Goal: Task Accomplishment & Management: Manage account settings

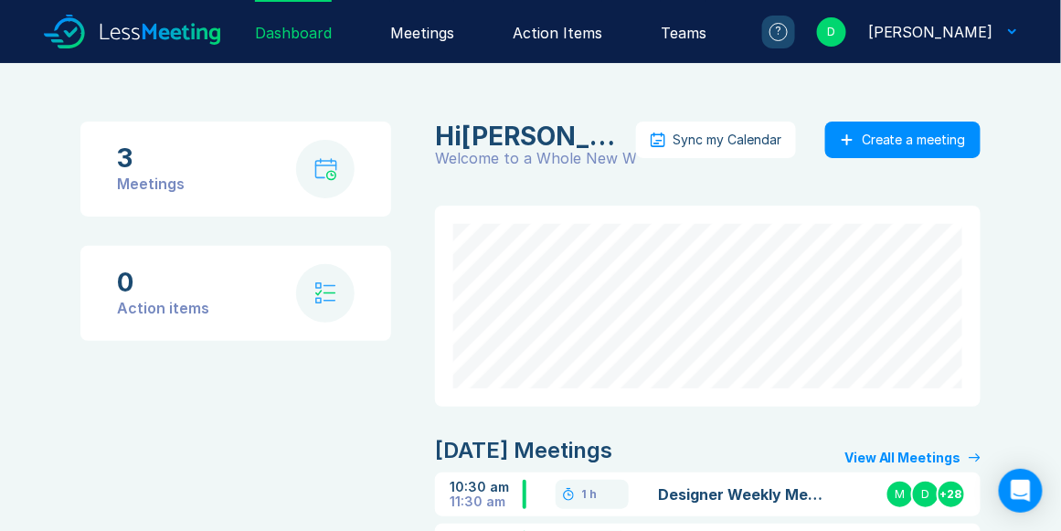
click at [452, 29] on div "Meetings" at bounding box center [422, 31] width 64 height 63
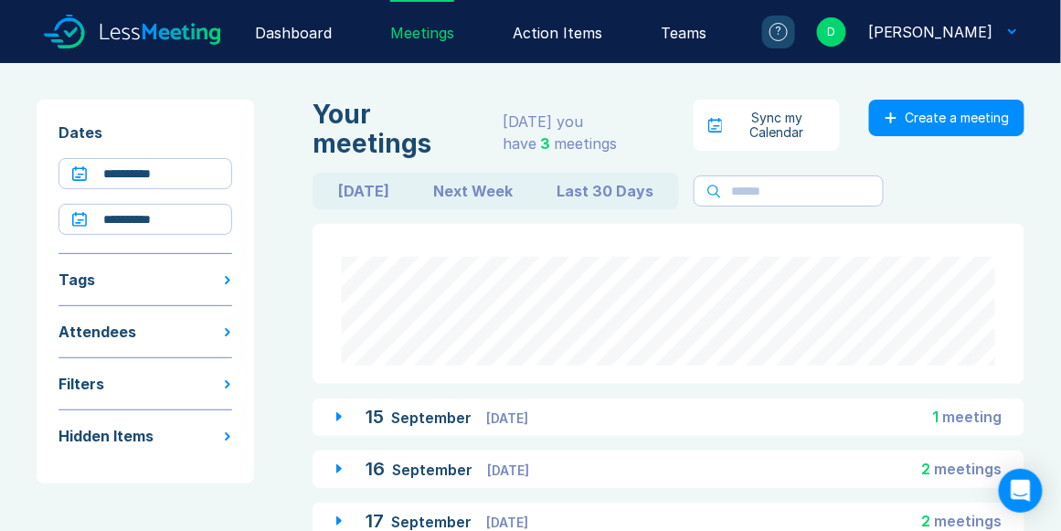
click at [579, 196] on button "Last 30 Days" at bounding box center [605, 190] width 141 height 29
type input "**********"
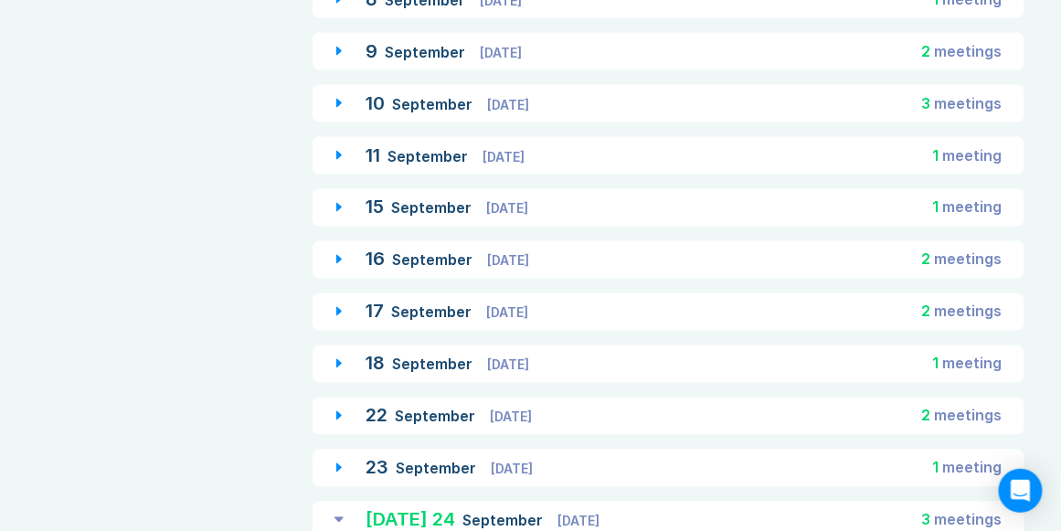
scroll to position [889, 0]
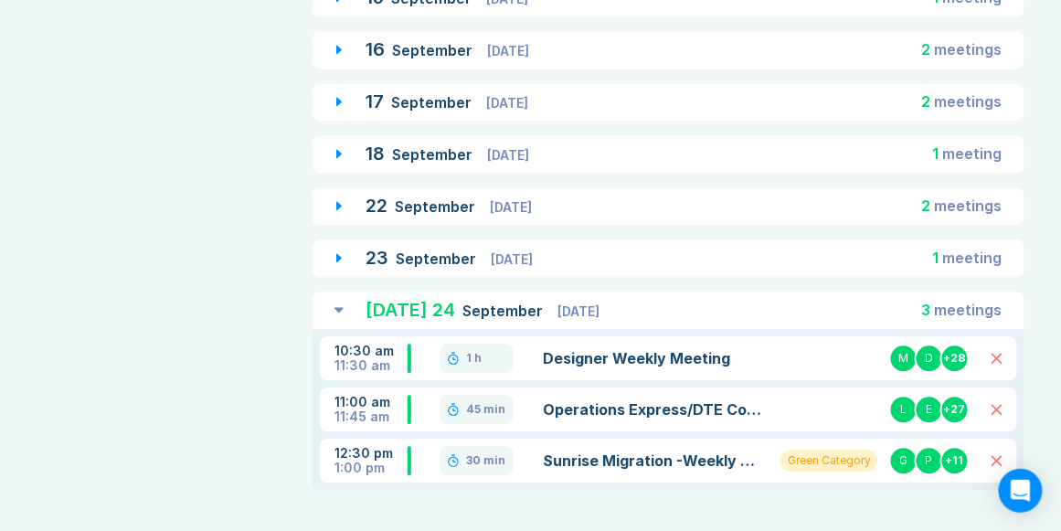
click at [517, 258] on span "Tuesday" at bounding box center [512, 259] width 42 height 16
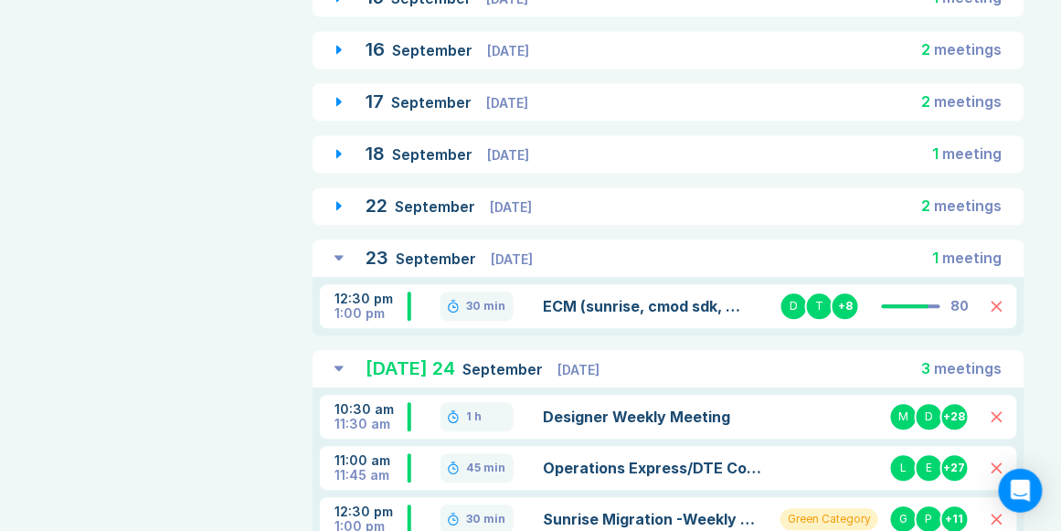
click at [591, 310] on link "ECM (sunrise, cmod sdk, riptide) support discussion" at bounding box center [645, 306] width 204 height 22
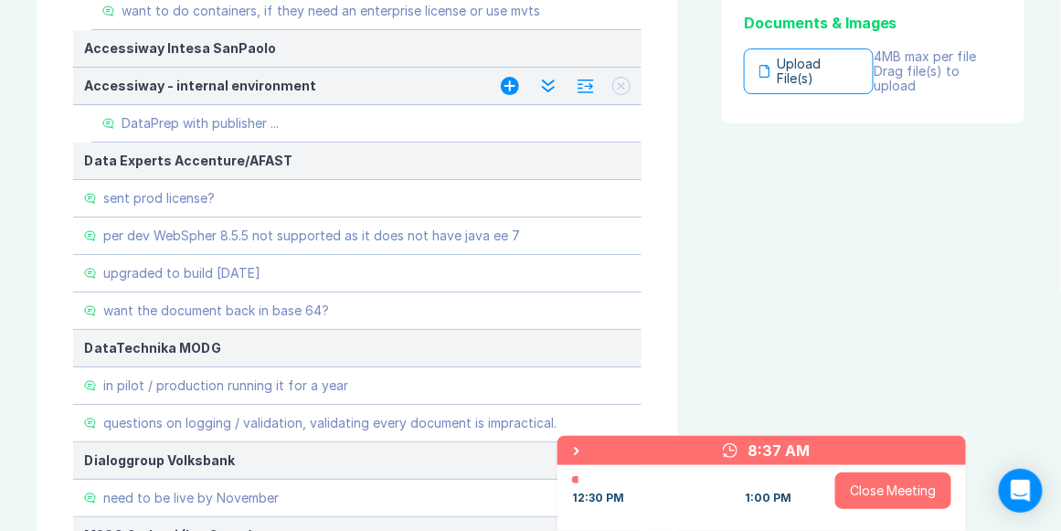
scroll to position [1567, 0]
